Goal: Use online tool/utility

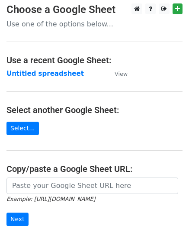
scroll to position [43, 0]
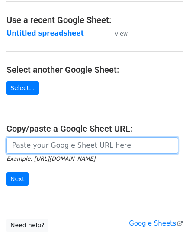
click at [72, 146] on input "url" at bounding box center [92, 145] width 172 height 16
paste input "https://docs.google.com/spreadsheets/d/1CWXQPbUmW_RWyA84CO0ZpMm4pUbcSJnmrHxF__l…"
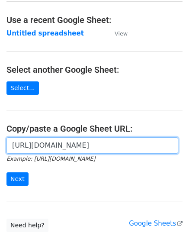
scroll to position [0, 206]
type input "https://docs.google.com/spreadsheets/d/1CWXQPbUmW_RWyA84CO0ZpMm4pUbcSJnmrHxF__l…"
click at [6, 172] on input "Next" at bounding box center [17, 178] width 22 height 13
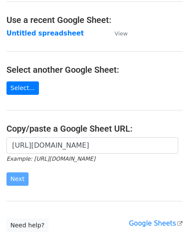
scroll to position [0, 0]
